Goal: Task Accomplishment & Management: Manage account settings

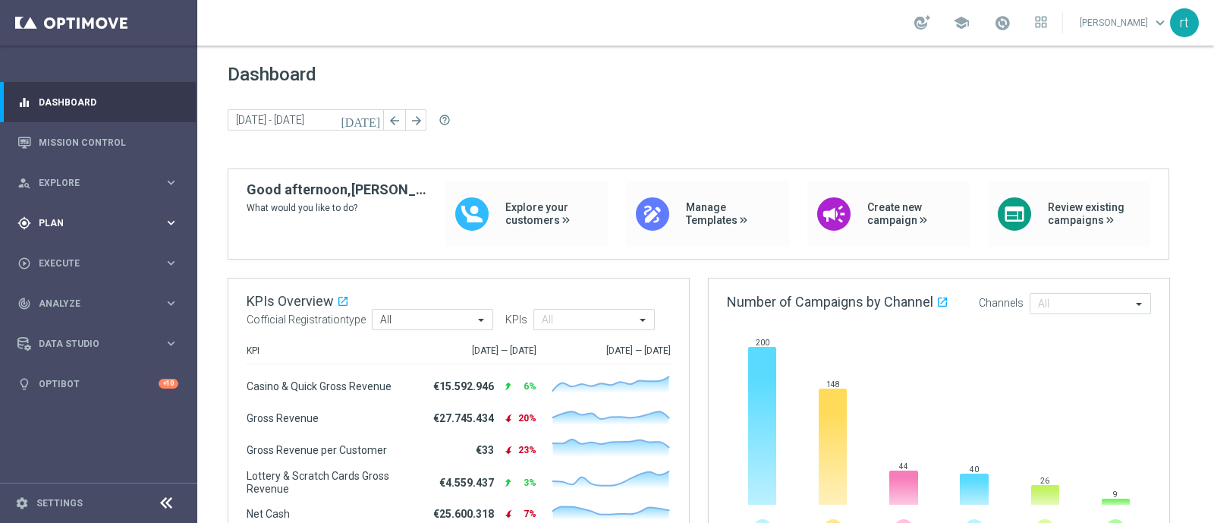
click at [57, 219] on span "Plan" at bounding box center [101, 223] width 125 height 9
click at [68, 252] on link "Target Groups" at bounding box center [98, 254] width 118 height 12
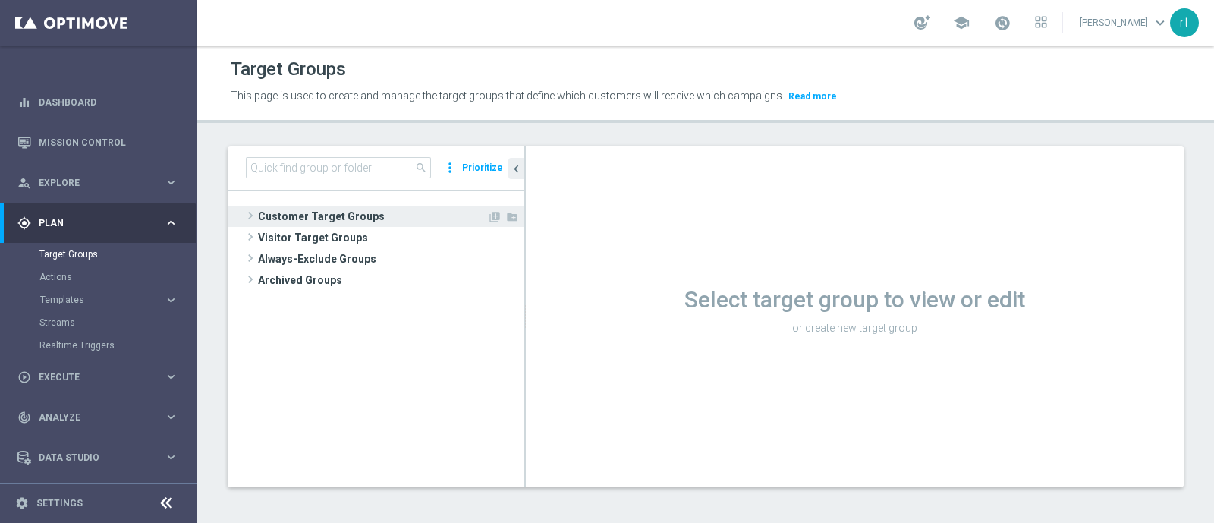
click at [387, 207] on span "Customer Target Groups" at bounding box center [372, 216] width 229 height 21
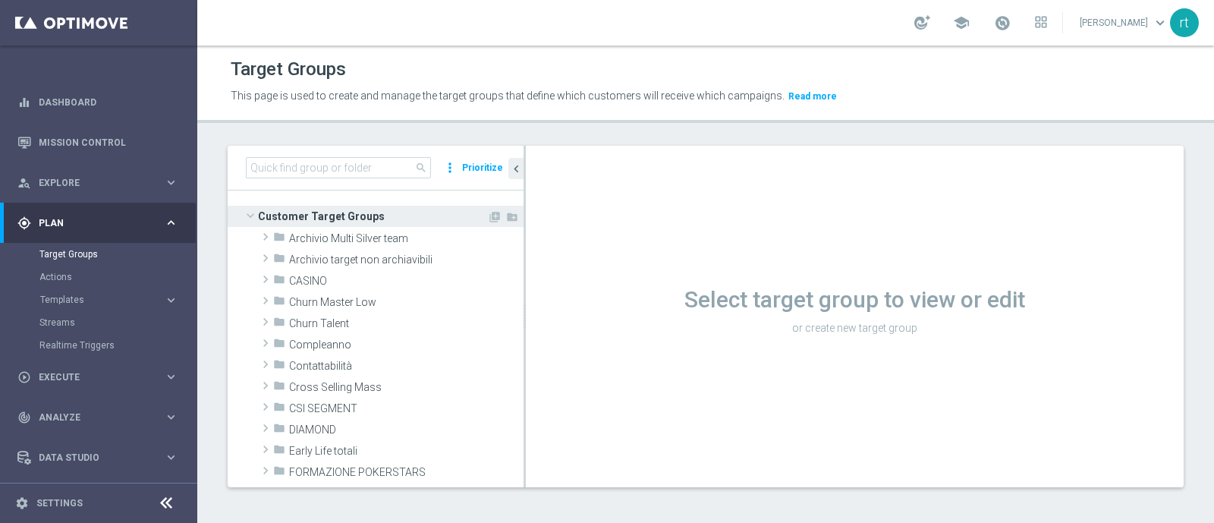
click at [355, 217] on span "Customer Target Groups" at bounding box center [372, 216] width 229 height 21
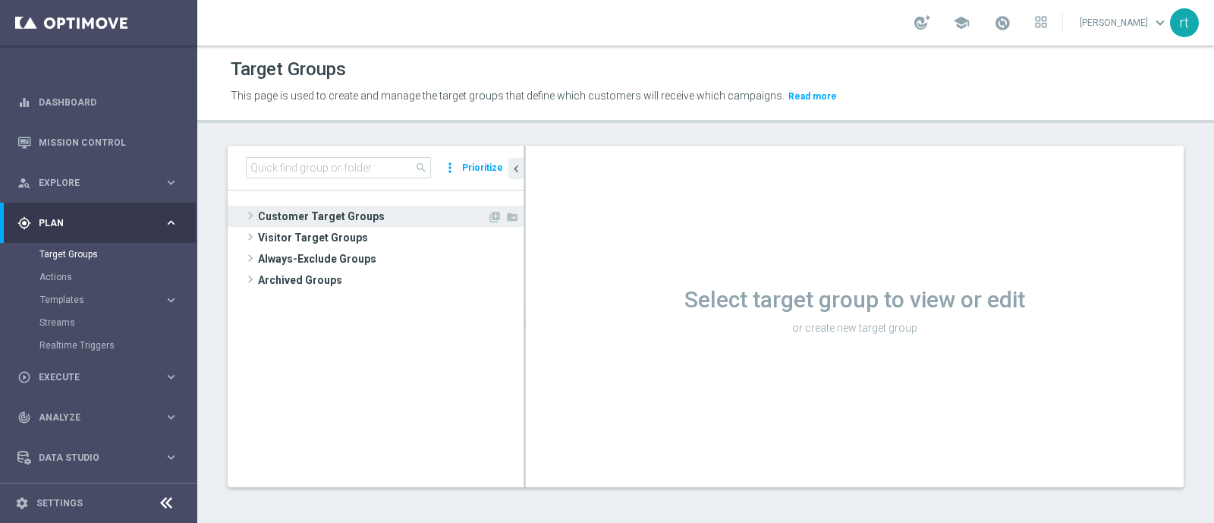
click at [376, 214] on span "Customer Target Groups" at bounding box center [372, 216] width 229 height 21
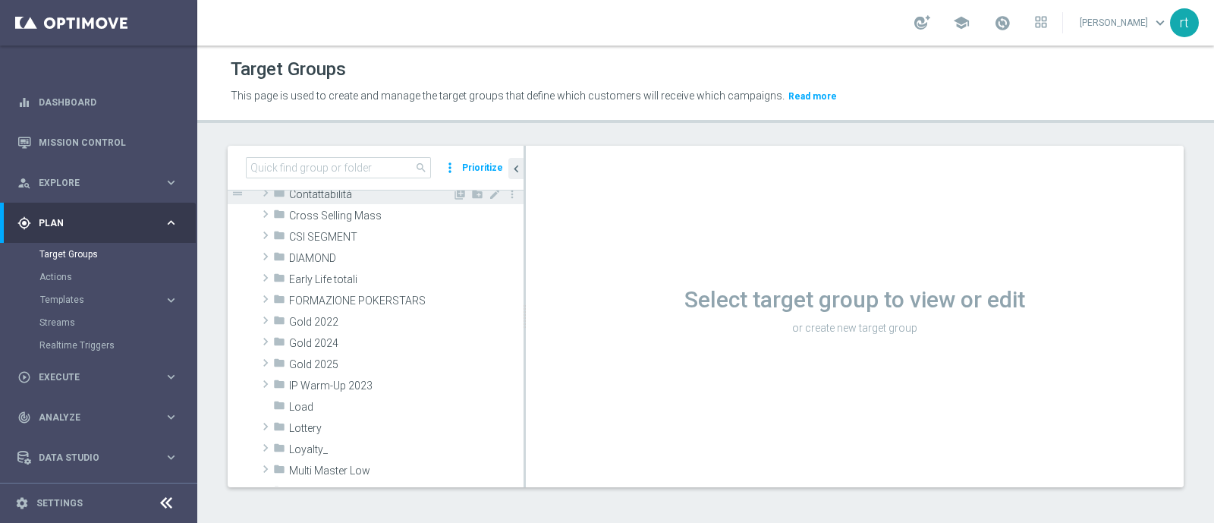
scroll to position [248, 0]
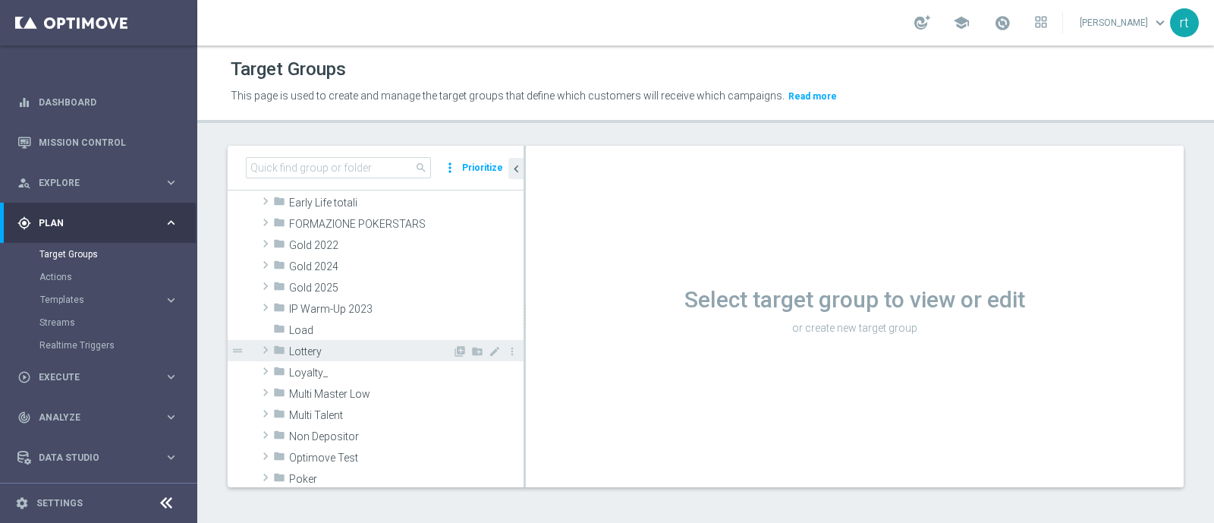
click at [319, 349] on span "Lottery" at bounding box center [370, 351] width 163 height 13
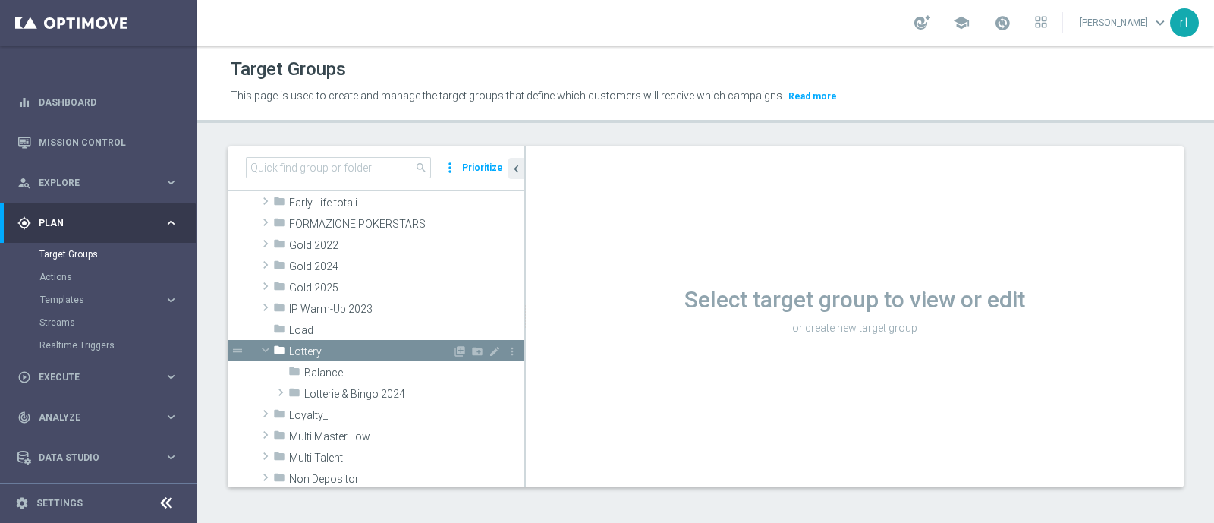
click at [319, 349] on span "Lottery" at bounding box center [370, 351] width 163 height 13
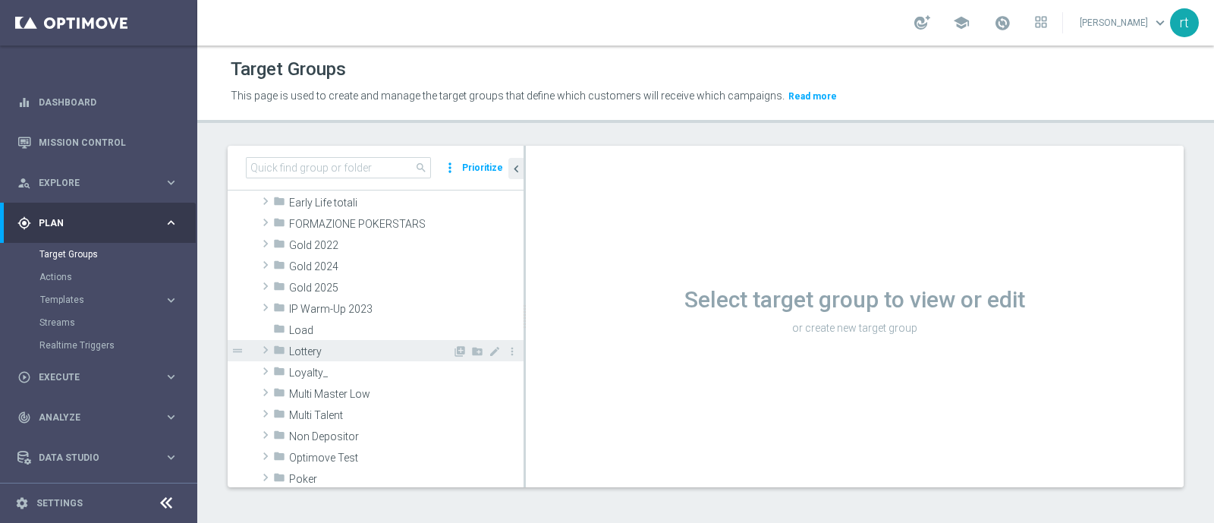
click at [319, 349] on span "Lottery" at bounding box center [370, 351] width 163 height 13
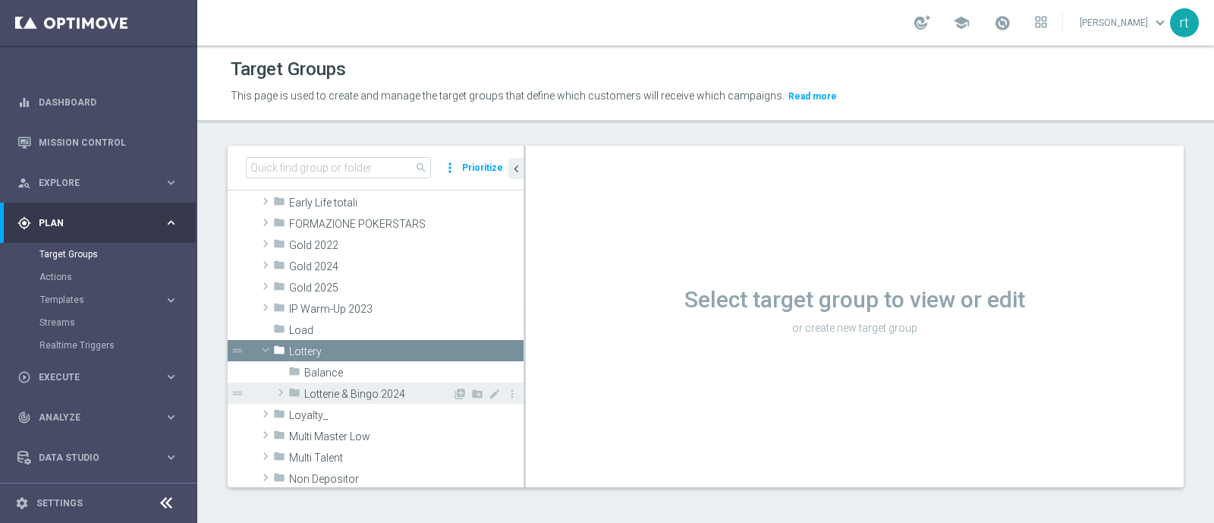
click at [331, 388] on span "Lotterie & Bingo 2024" at bounding box center [378, 394] width 148 height 13
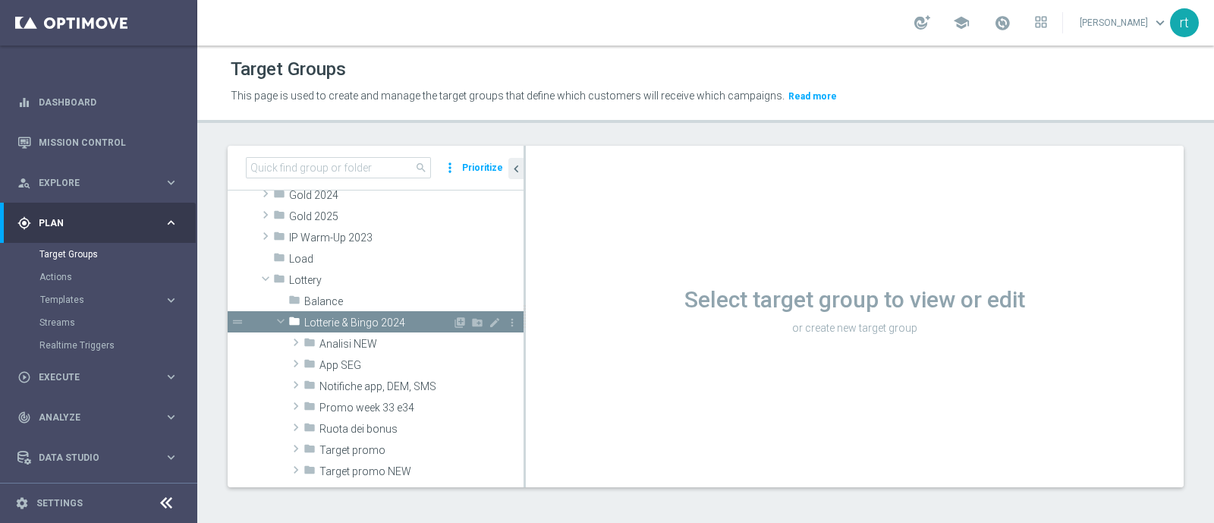
scroll to position [320, 0]
click at [354, 332] on div "folder Analisi NEW" at bounding box center [377, 342] width 149 height 21
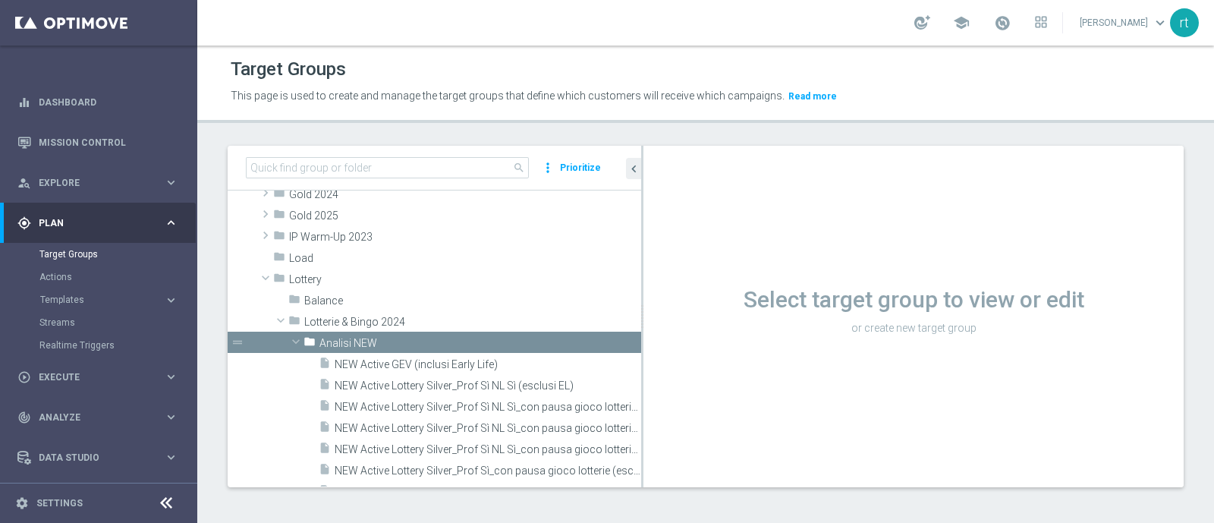
drag, startPoint x: 524, startPoint y: 372, endPoint x: 749, endPoint y: 384, distance: 225.7
click at [749, 384] on as-split "search more_vert Prioritize Customer Target Groups library_add create_new_folder" at bounding box center [706, 316] width 956 height 341
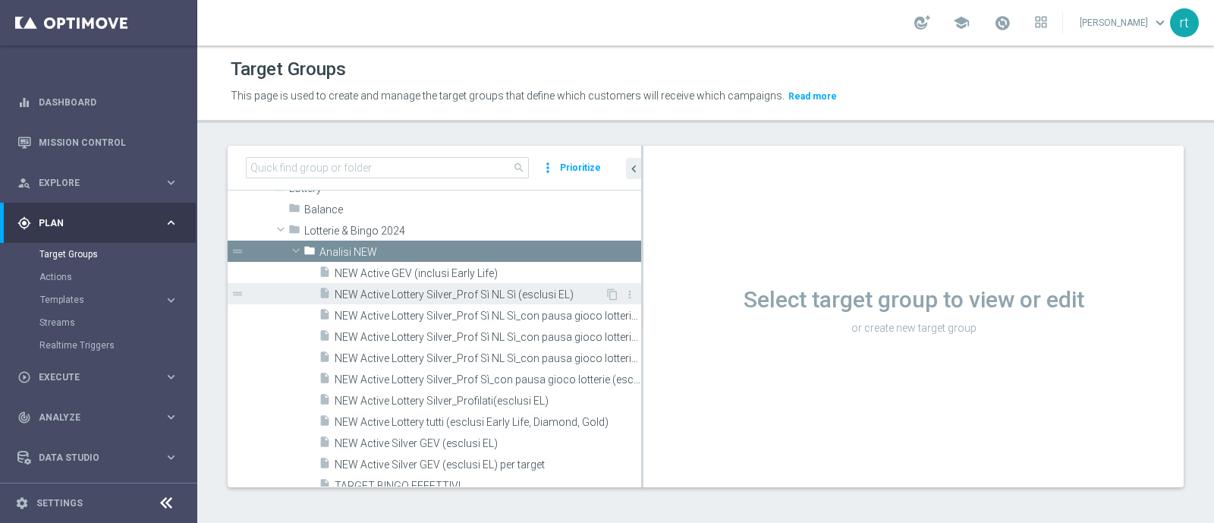
scroll to position [407, 0]
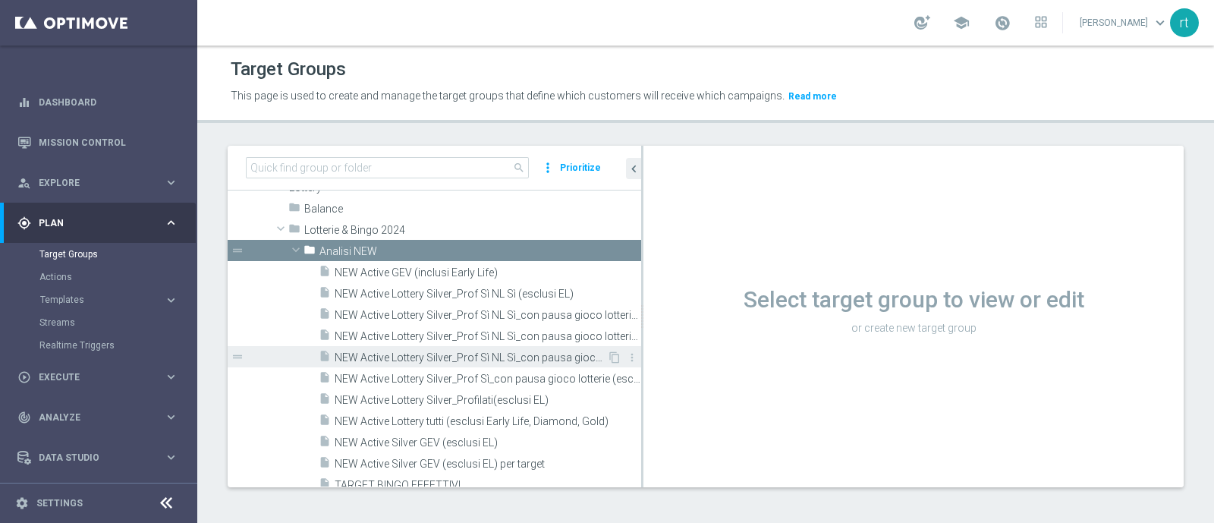
click at [414, 354] on span "NEW Active Lottery Silver_Prof Sì NL Sì_con pausa gioco lotterie (esclusi EL)_m…" at bounding box center [471, 357] width 272 height 13
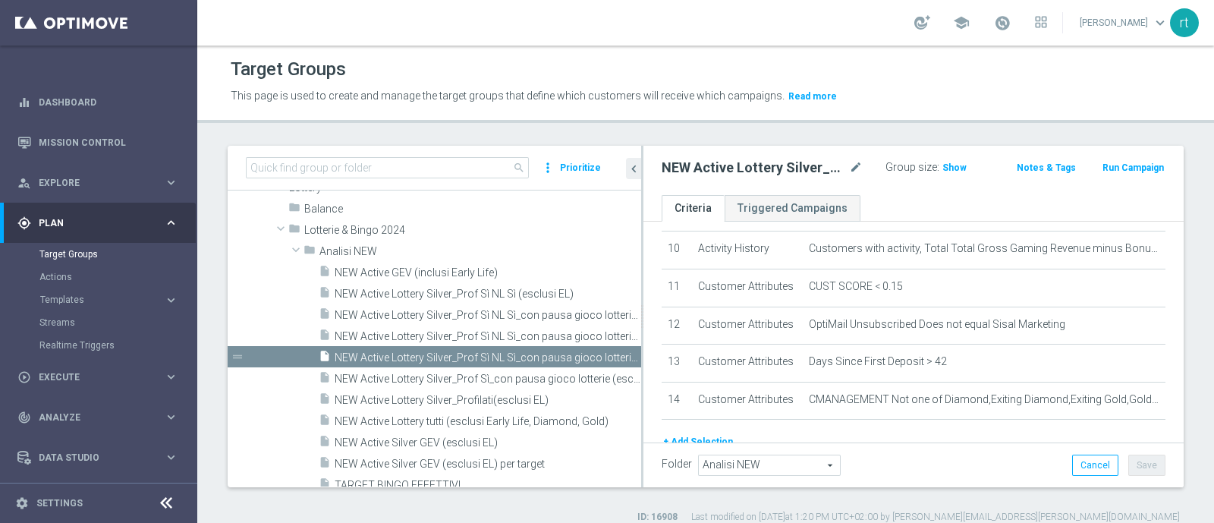
scroll to position [348, 0]
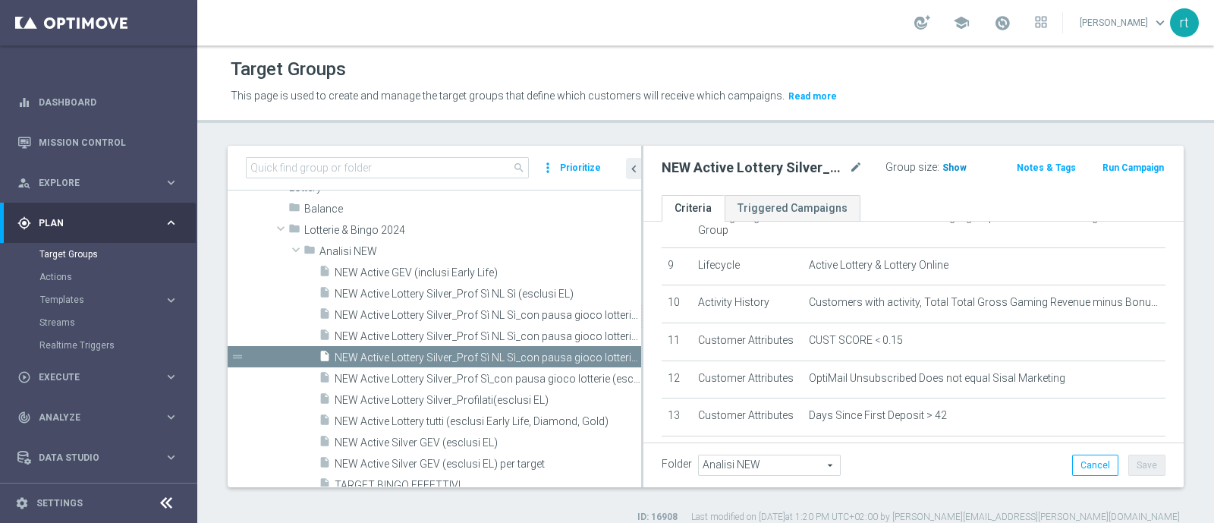
click at [951, 162] on span "Show" at bounding box center [954, 167] width 24 height 11
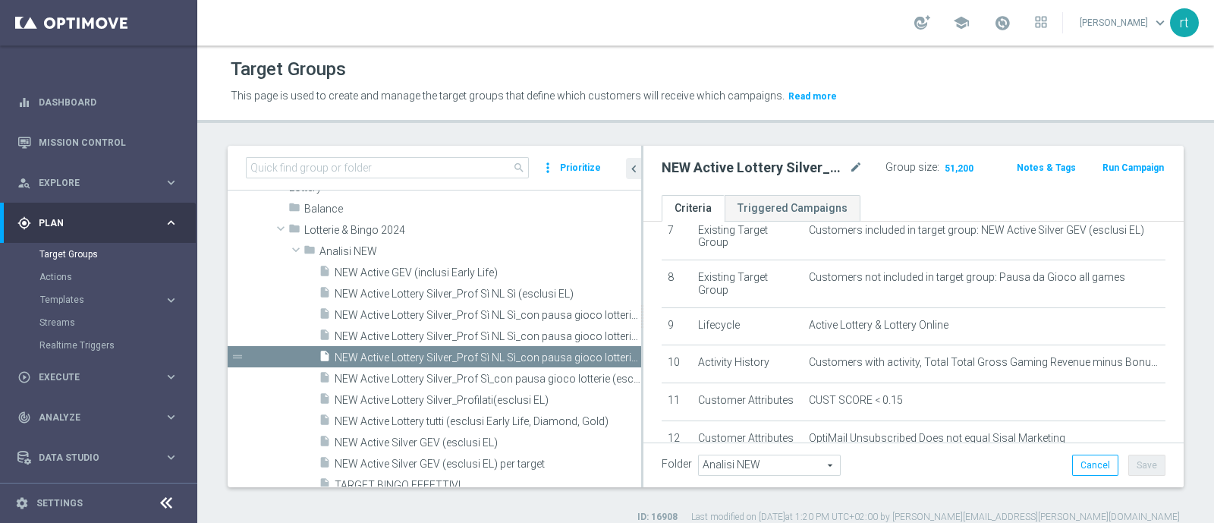
scroll to position [287, 0]
click at [950, 165] on span "51,200" at bounding box center [959, 169] width 32 height 14
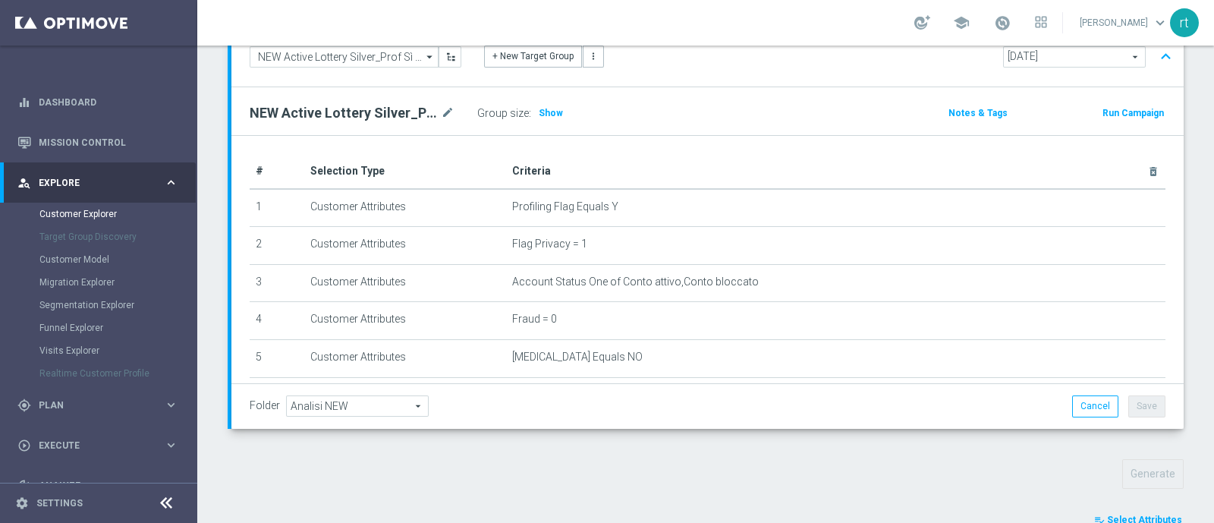
scroll to position [420, 0]
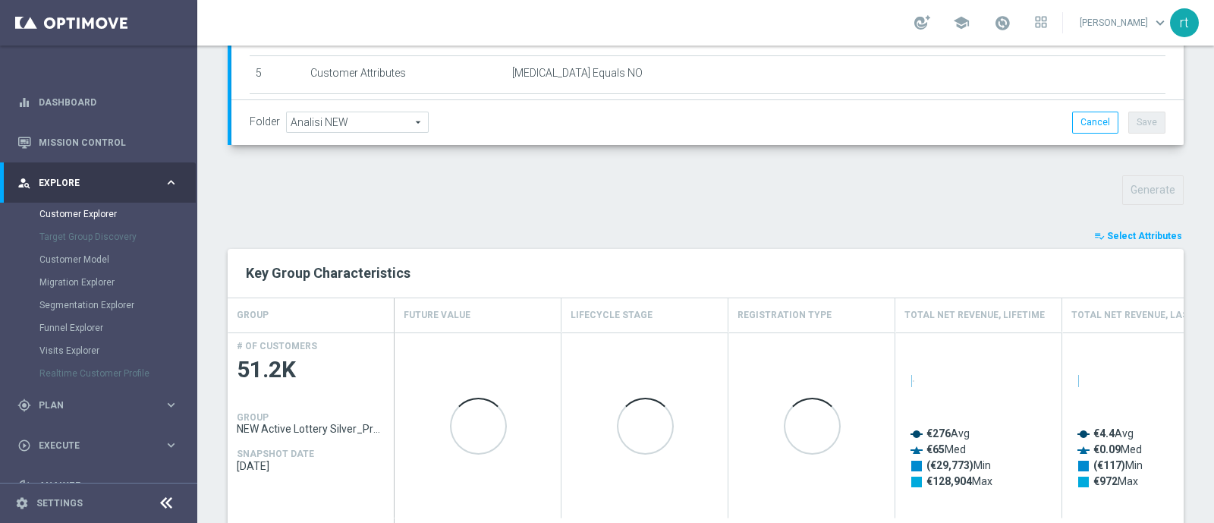
click at [1094, 234] on icon "playlist_add_check" at bounding box center [1099, 236] width 11 height 11
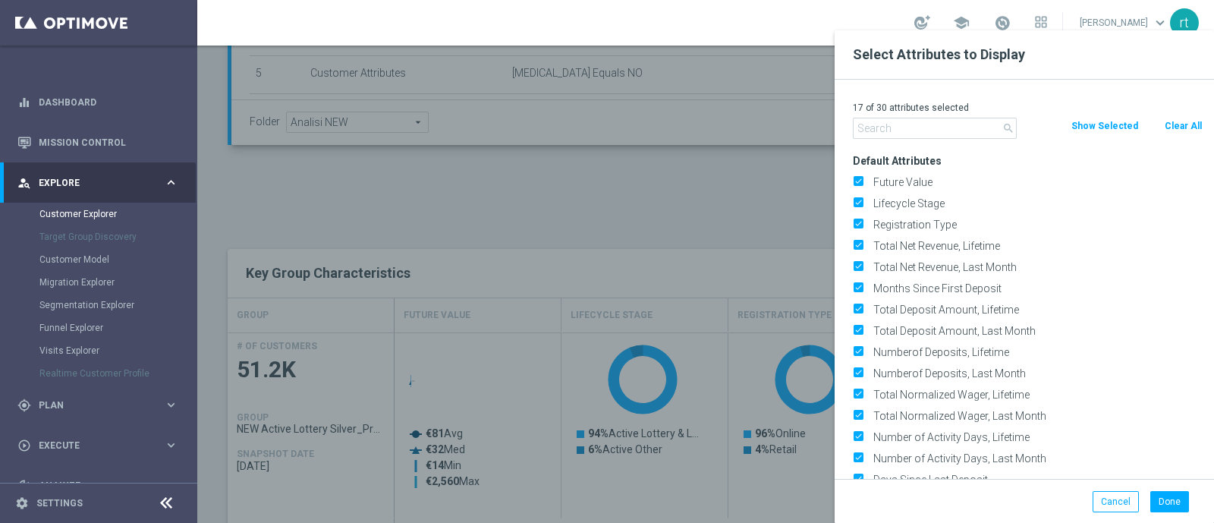
click at [1177, 124] on button "Clear All" at bounding box center [1183, 126] width 40 height 17
checkbox input "false"
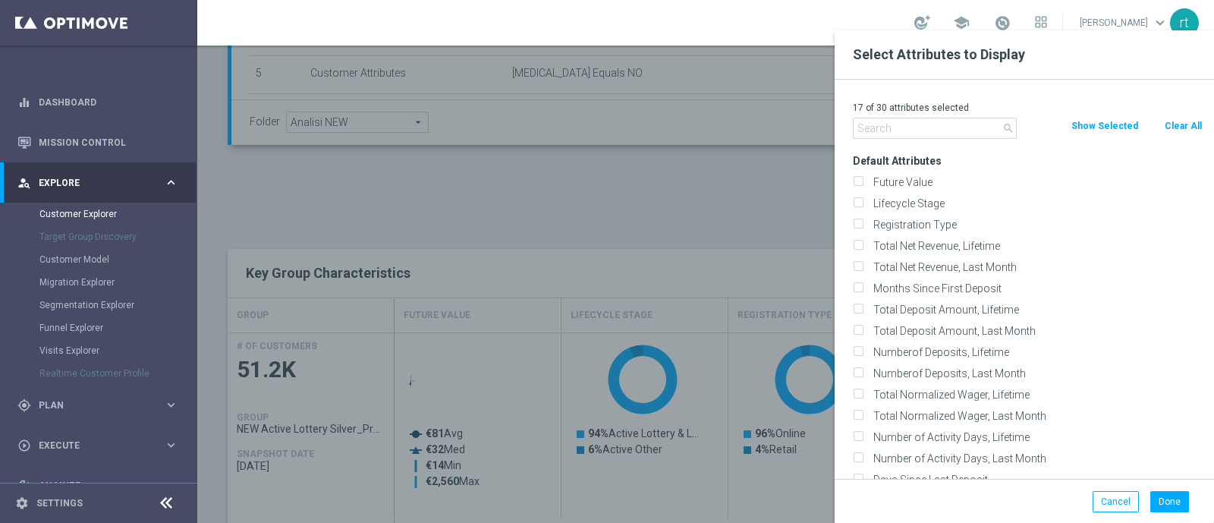
checkbox input "false"
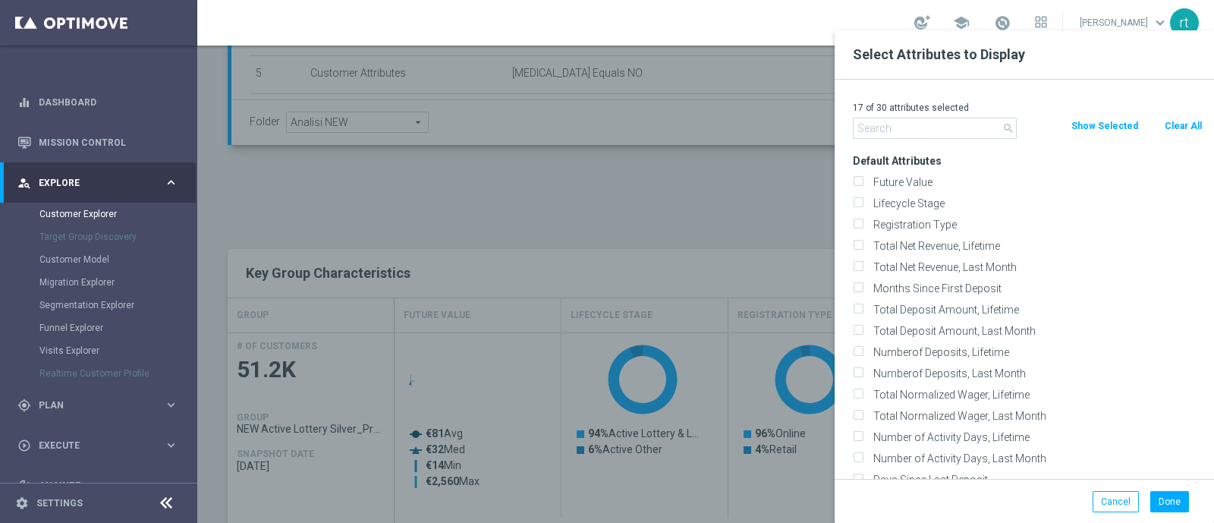
checkbox input "false"
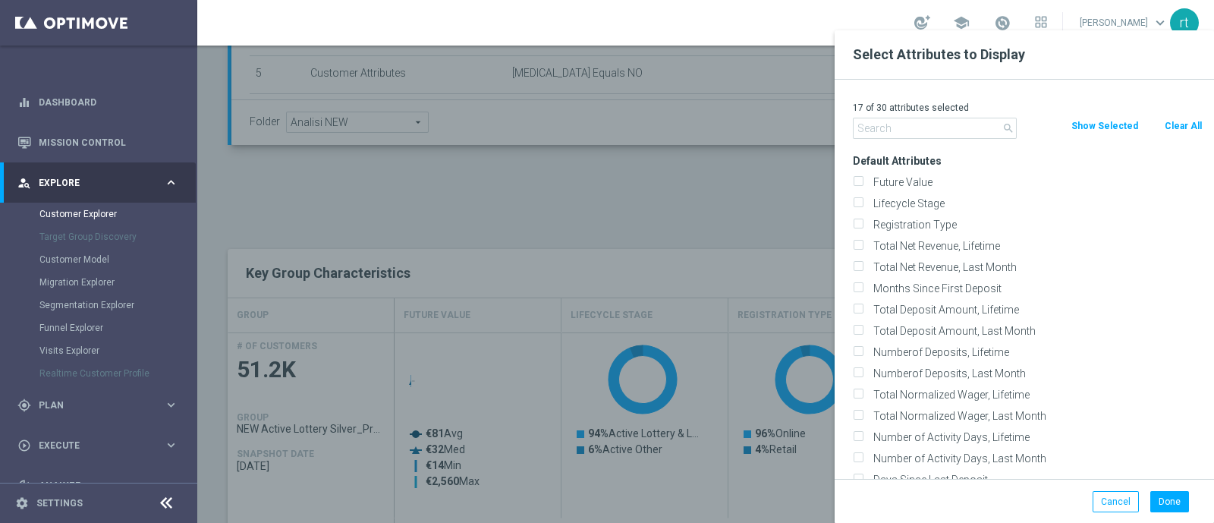
checkbox input "false"
click at [914, 197] on label "Lifecycle Stage" at bounding box center [1035, 204] width 335 height 14
click at [863, 200] on input "Lifecycle Stage" at bounding box center [858, 205] width 10 height 10
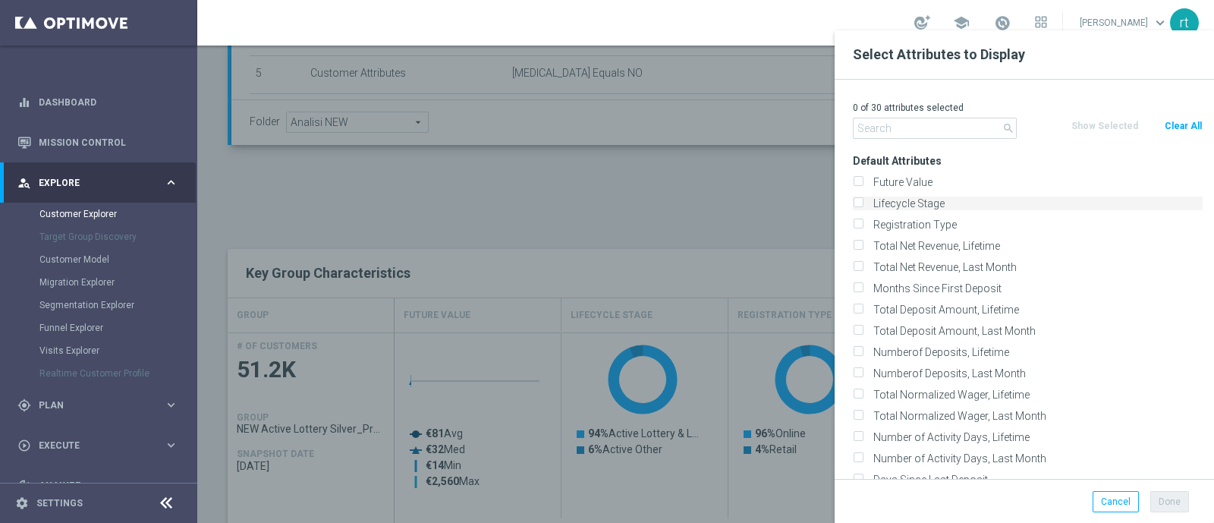
checkbox input "true"
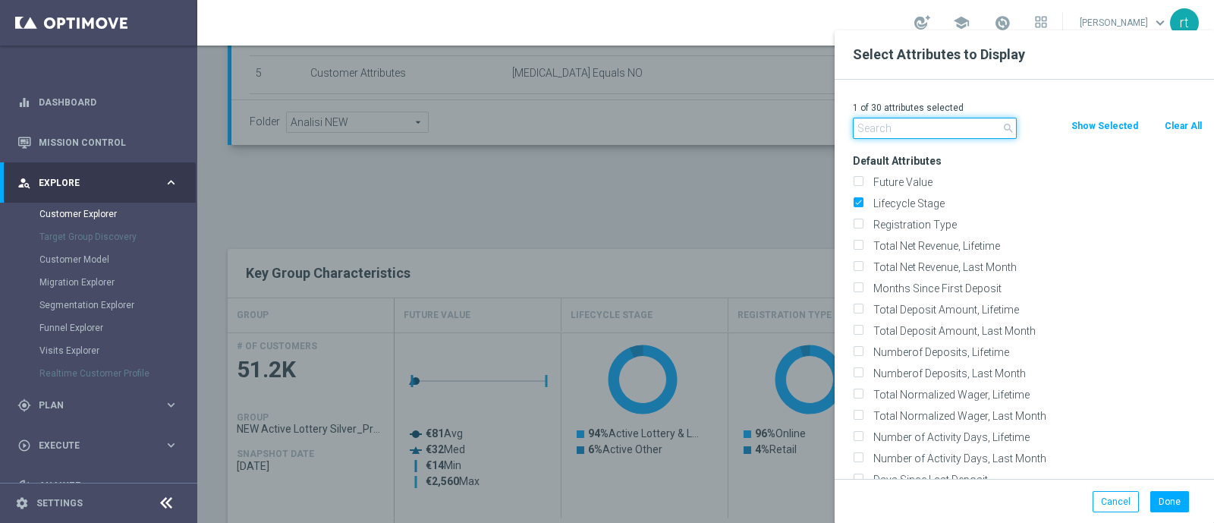
click at [892, 134] on input "text" at bounding box center [935, 128] width 164 height 21
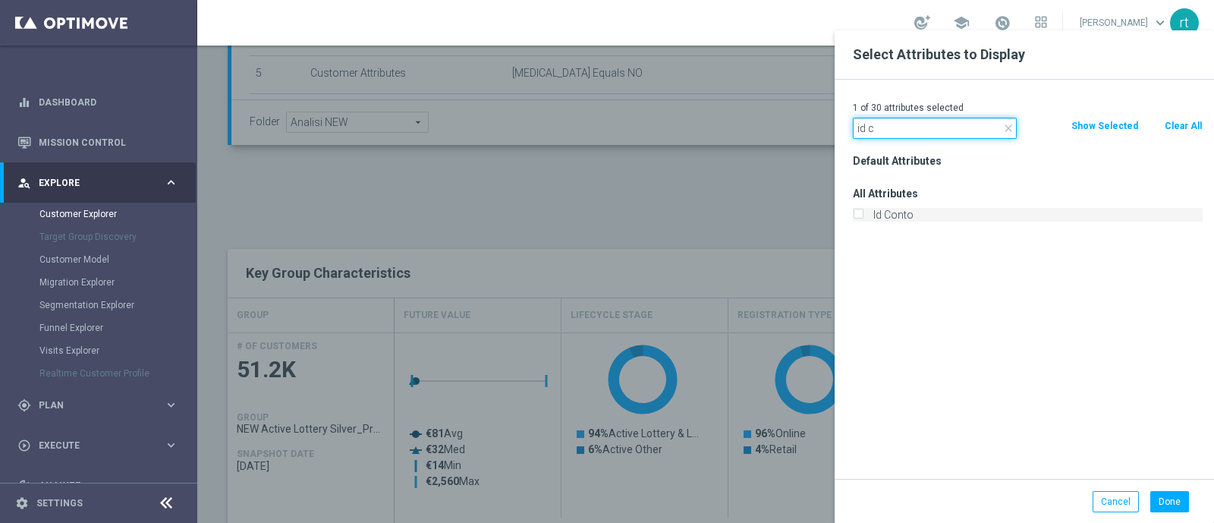
type input "id c"
click at [902, 208] on label "Id Conto" at bounding box center [1035, 215] width 335 height 14
click at [863, 212] on input "Id Conto" at bounding box center [858, 217] width 10 height 10
checkbox input "true"
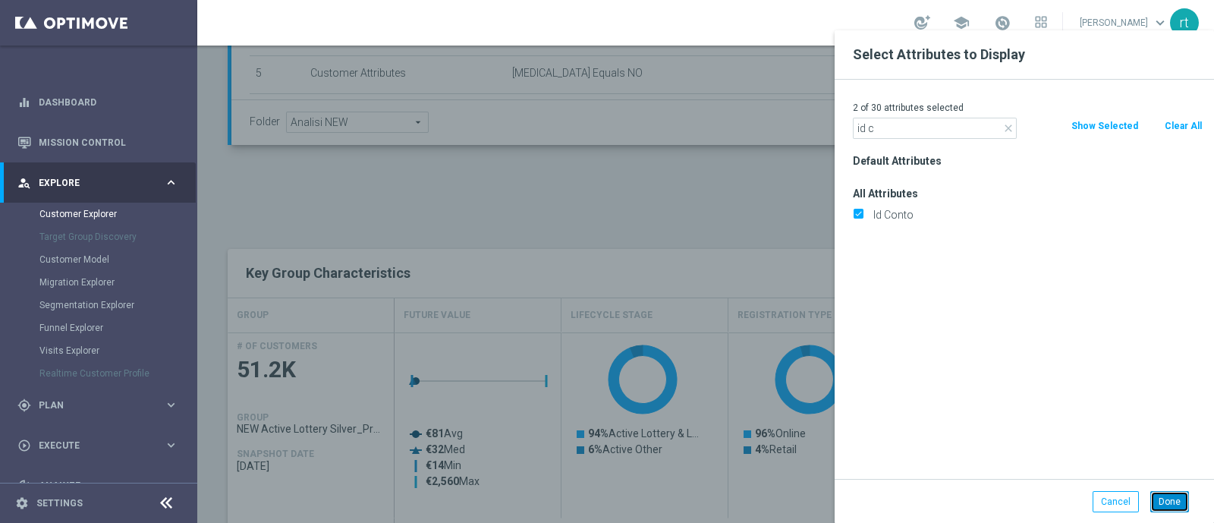
click at [1165, 492] on button "Done" at bounding box center [1169, 501] width 39 height 21
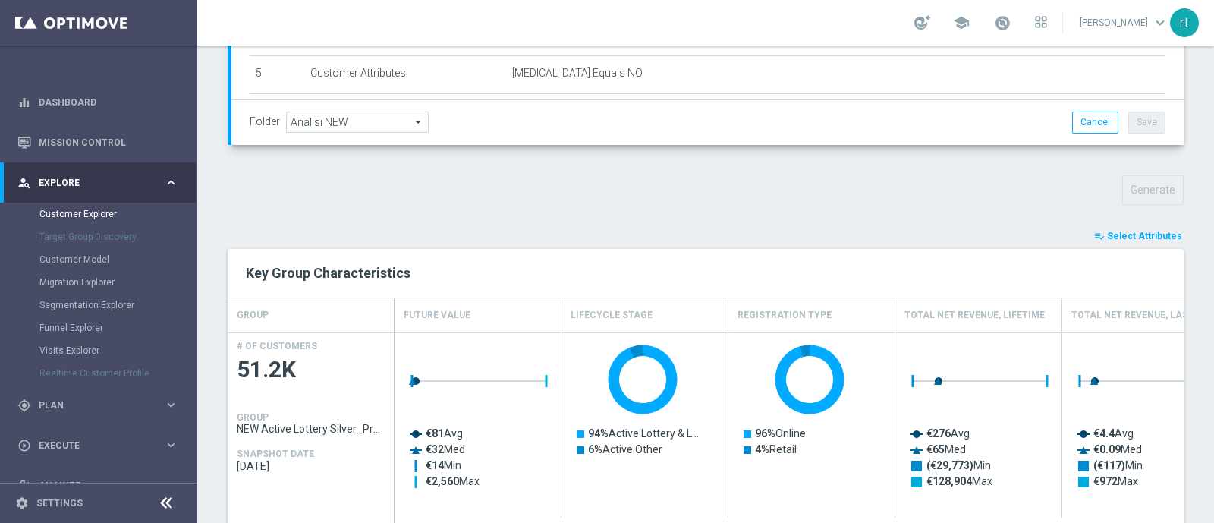
type input "Search"
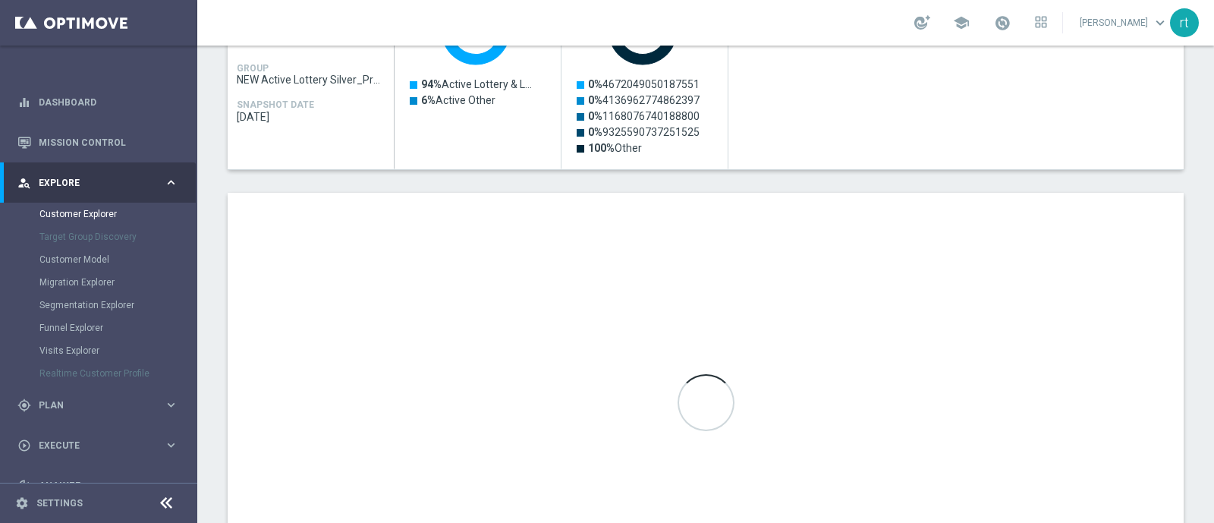
scroll to position [849, 0]
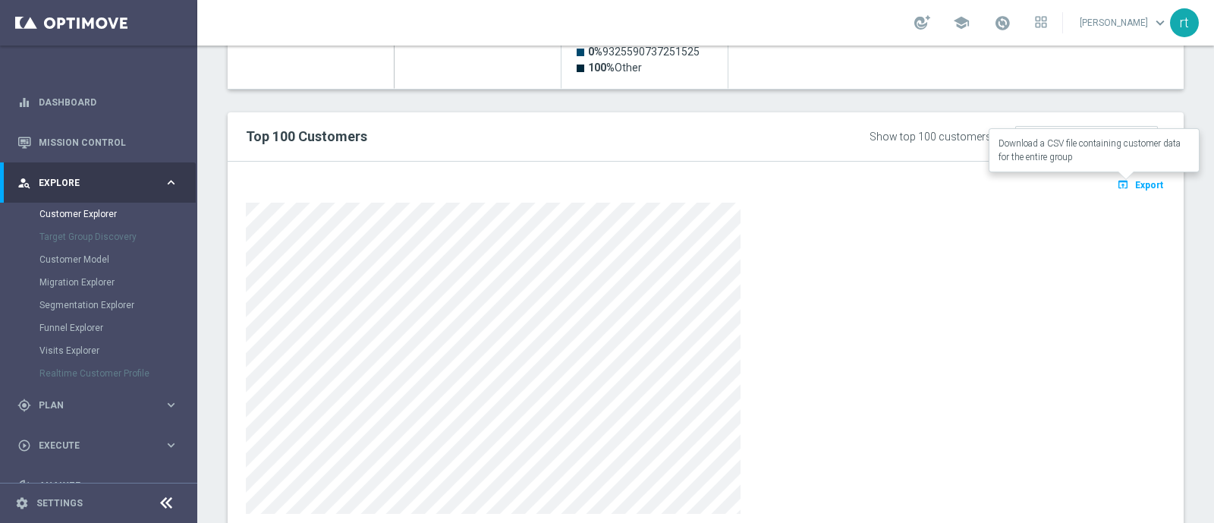
click at [1119, 181] on button "open_in_browser Export" at bounding box center [1140, 185] width 51 height 20
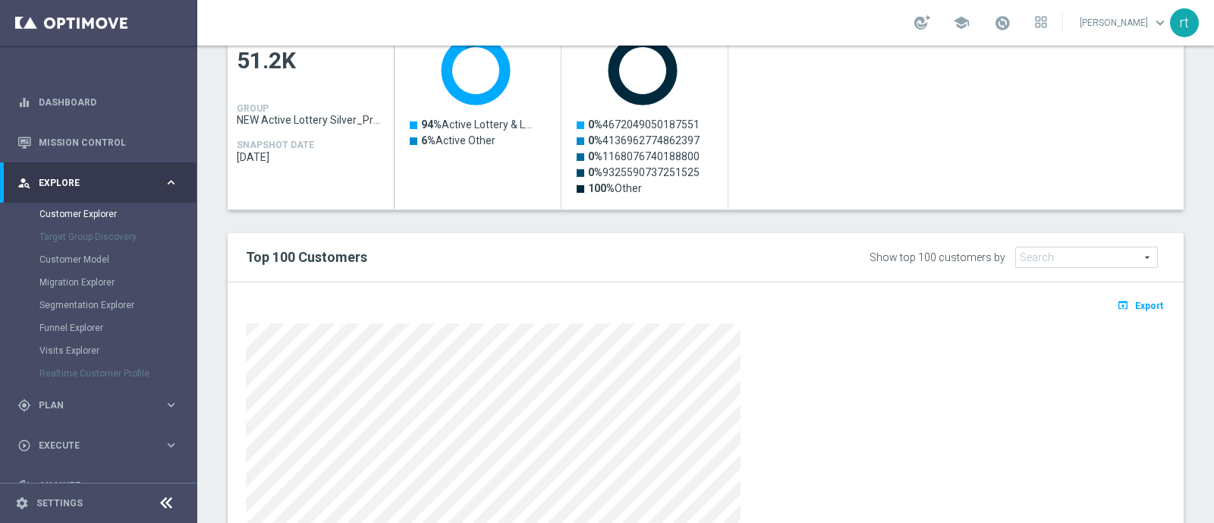
scroll to position [731, 0]
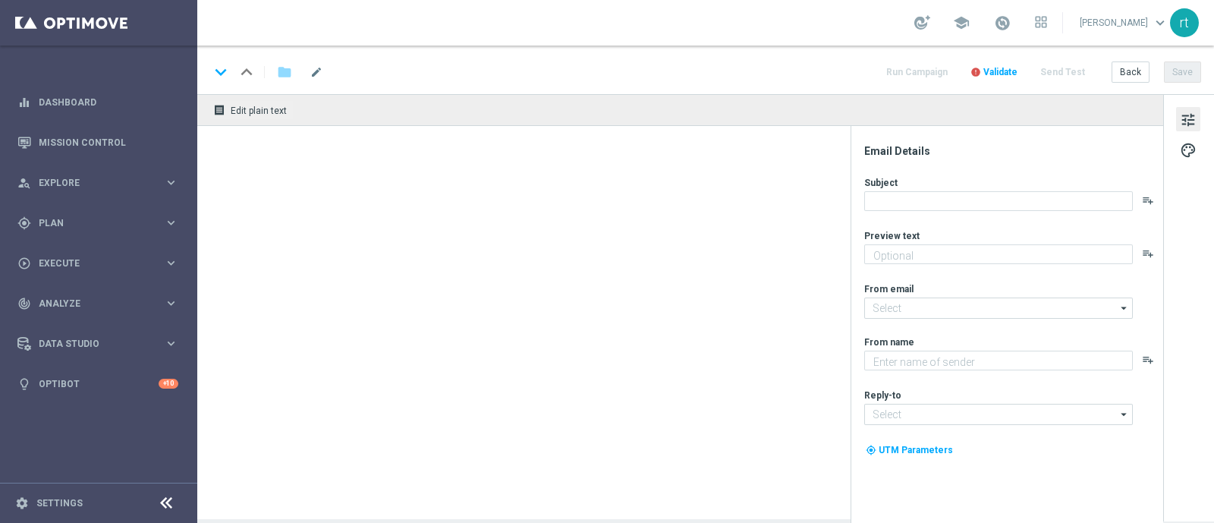
type textarea "Rimani informato su tutte le novità"
type input "[EMAIL_ADDRESS][DOMAIN_NAME]"
type textarea "Sisal"
type input "[EMAIL_ADDRESS][DOMAIN_NAME]"
